Goal: Find specific page/section: Find specific page/section

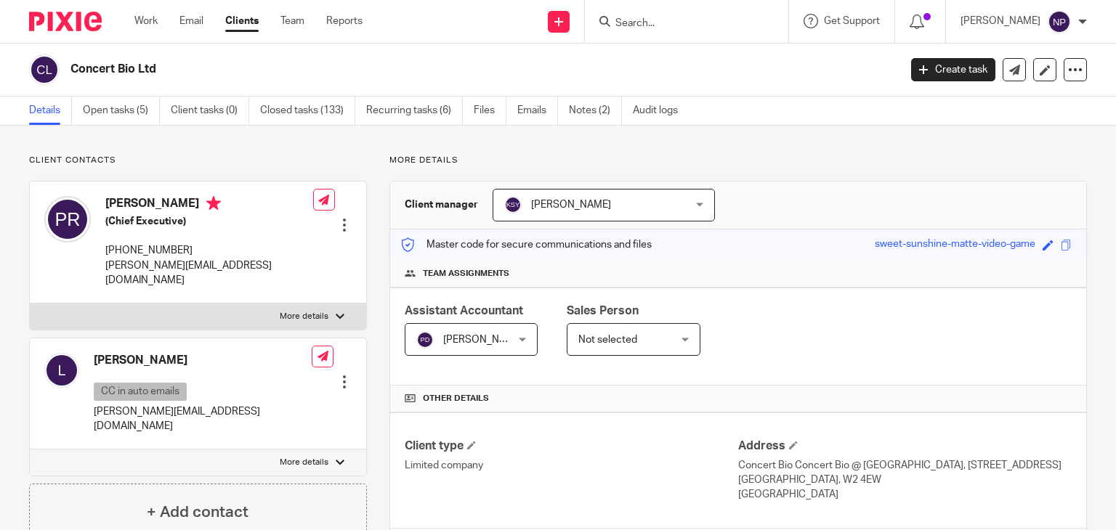
click at [639, 17] on input "Search" at bounding box center [679, 23] width 131 height 13
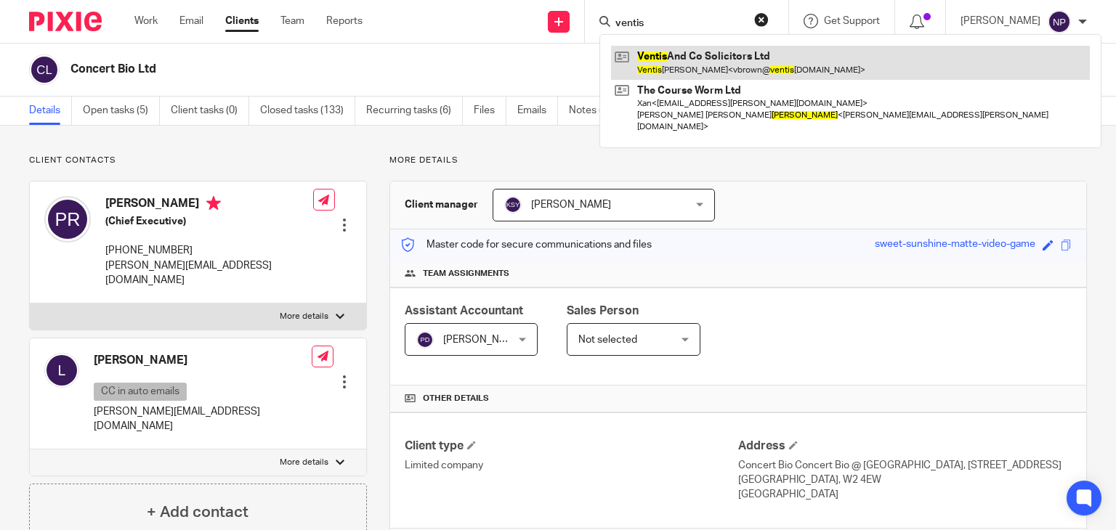
type input "ventis"
click at [715, 70] on link at bounding box center [850, 62] width 479 height 33
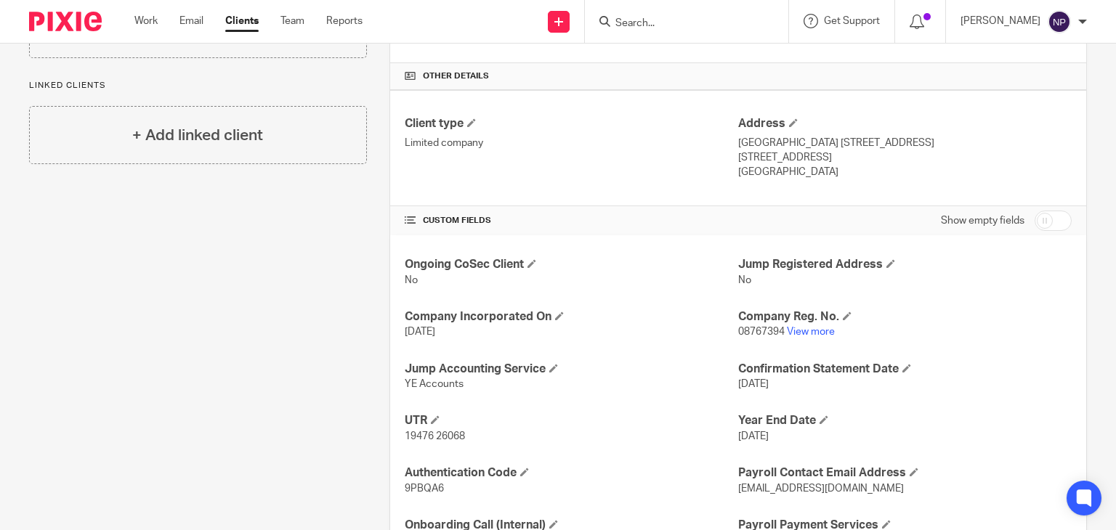
scroll to position [391, 0]
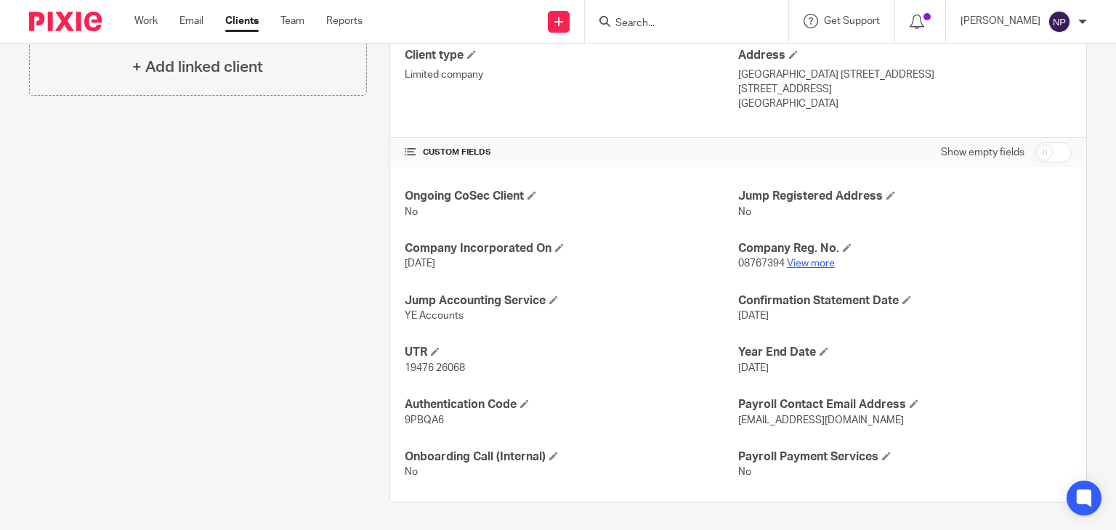
click at [809, 259] on link "View more" at bounding box center [811, 264] width 48 height 10
